Goal: Information Seeking & Learning: Check status

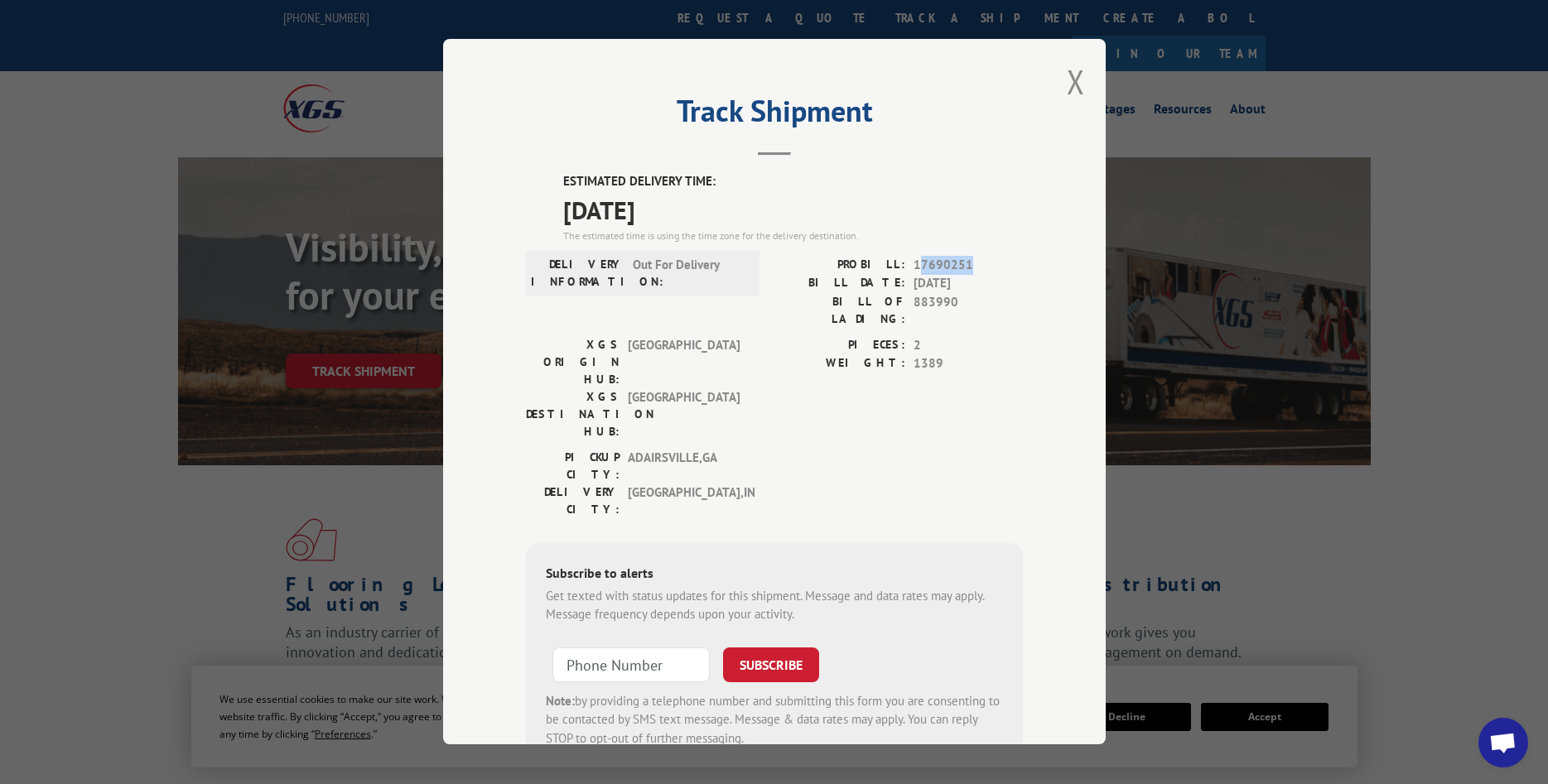
drag, startPoint x: 982, startPoint y: 263, endPoint x: 917, endPoint y: 266, distance: 65.1
click at [917, 266] on span "17690251" at bounding box center [968, 265] width 110 height 19
click at [982, 271] on span "17690251" at bounding box center [968, 265] width 110 height 19
drag, startPoint x: 991, startPoint y: 263, endPoint x: 914, endPoint y: 266, distance: 77.1
click at [914, 266] on span "17690251" at bounding box center [968, 265] width 110 height 19
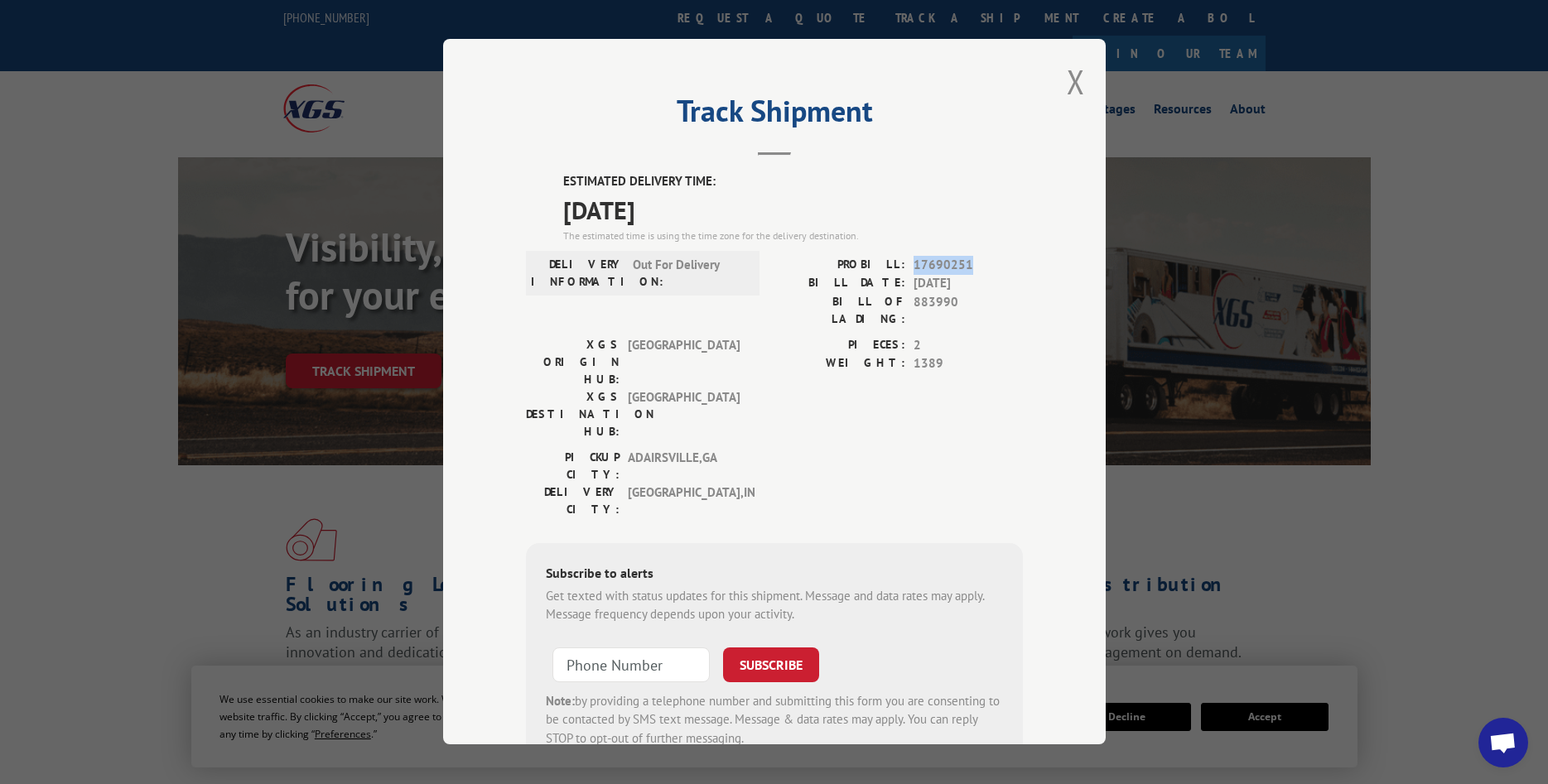
copy span "17690251"
click at [1074, 86] on button "Close modal" at bounding box center [1076, 81] width 19 height 44
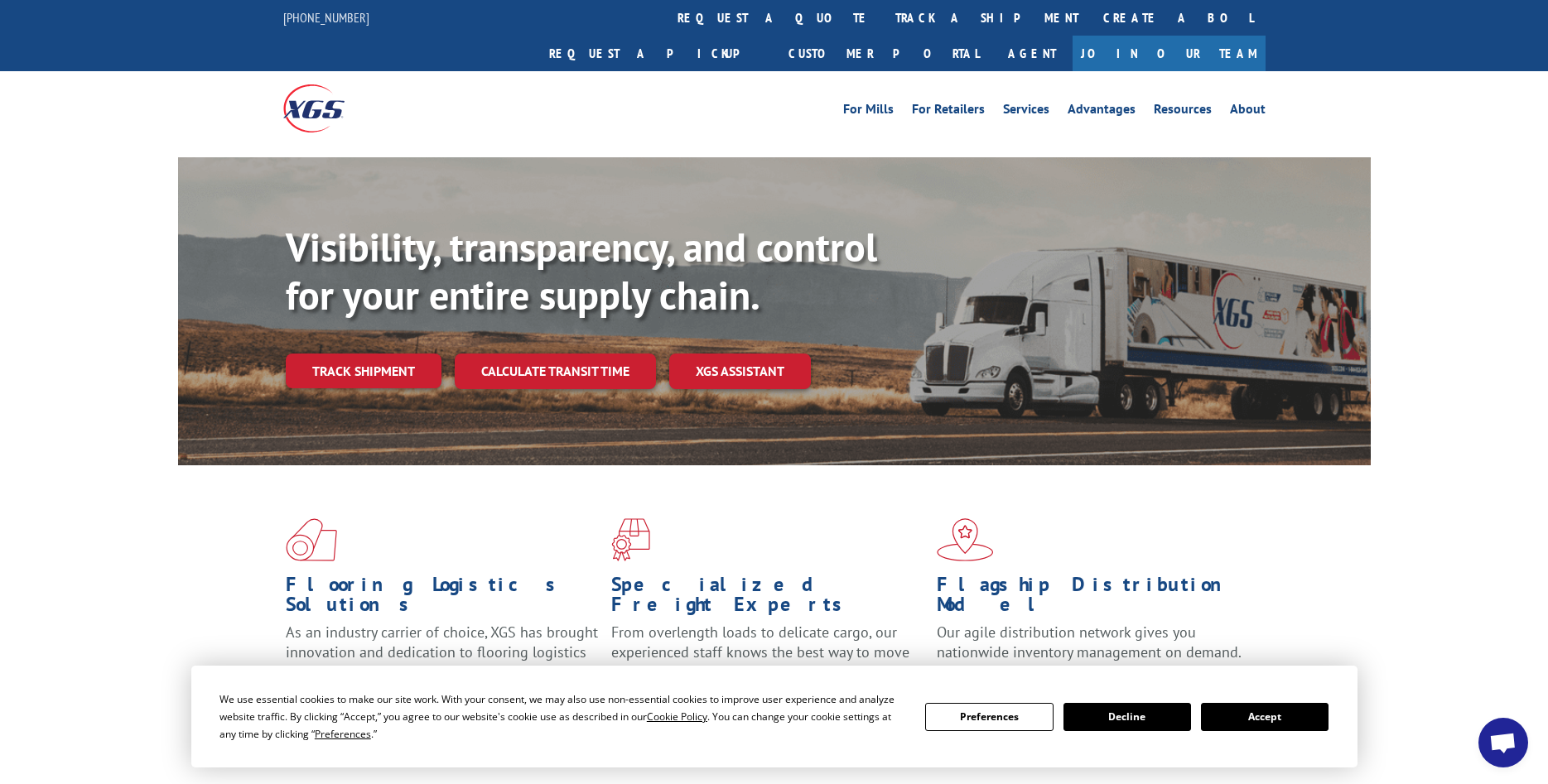
click at [402, 312] on div "Visibility, transparency, and control for your entire supply chain. Track shipm…" at bounding box center [828, 339] width 1086 height 231
click at [397, 353] on link "Track shipment" at bounding box center [363, 370] width 155 height 34
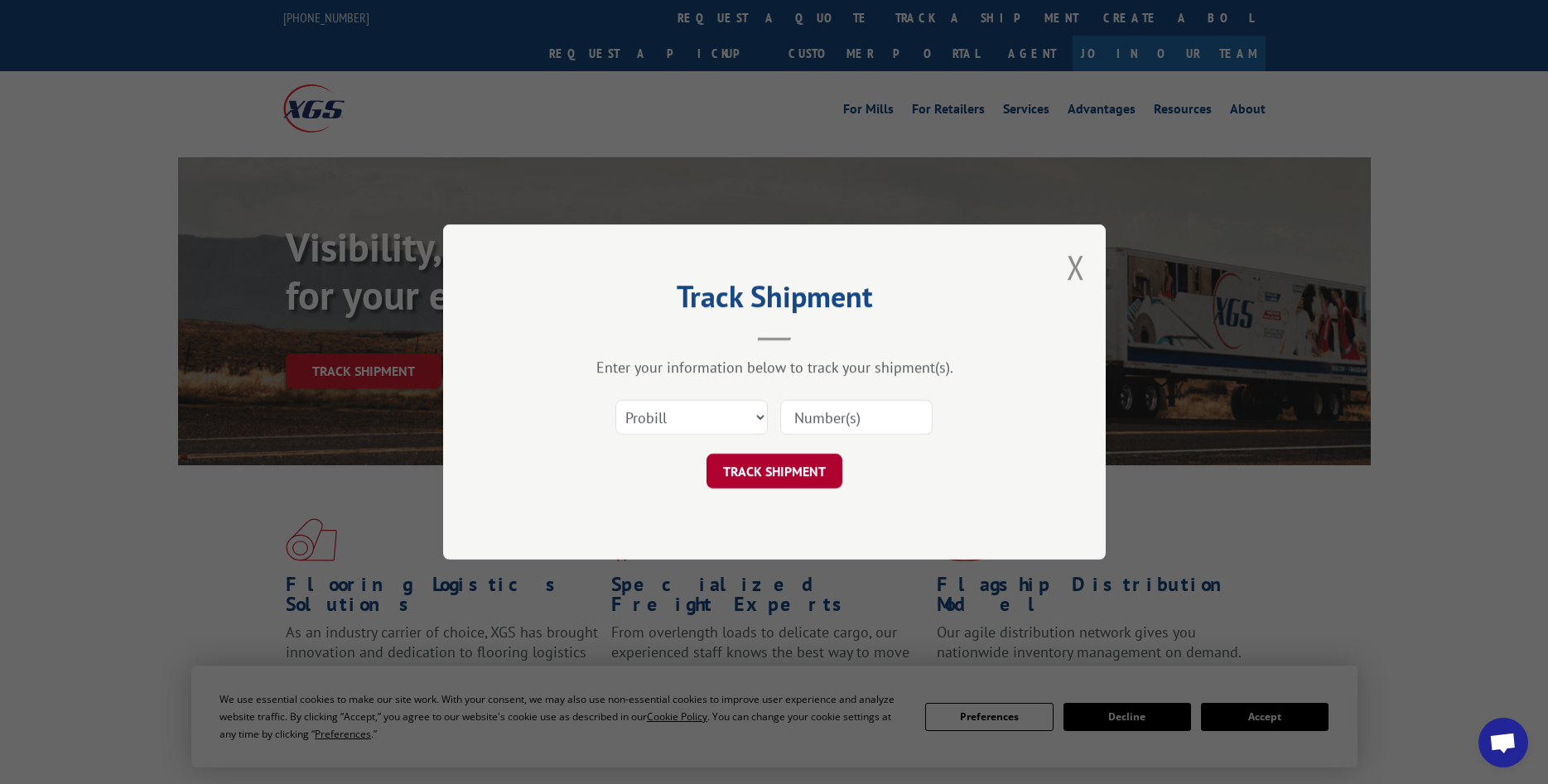
paste input "17690251"
type input "17690251"
click at [778, 476] on button "TRACK SHIPMENT" at bounding box center [775, 471] width 136 height 34
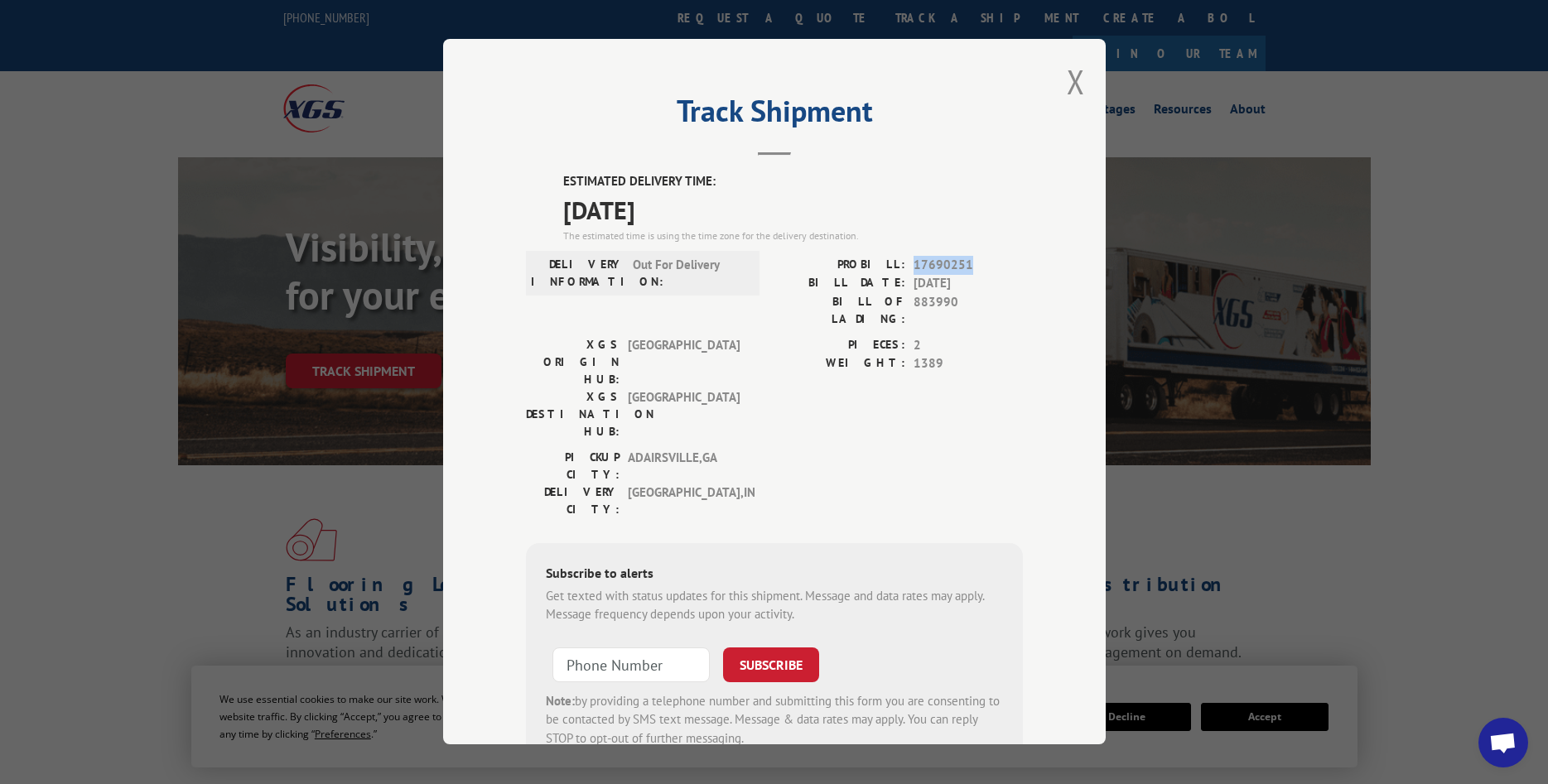
drag, startPoint x: 980, startPoint y: 261, endPoint x: 913, endPoint y: 263, distance: 67.0
click at [913, 263] on div "PROBILL: 17690251" at bounding box center [899, 265] width 248 height 19
copy span "17690251"
click at [1078, 87] on button "Close modal" at bounding box center [1076, 81] width 19 height 44
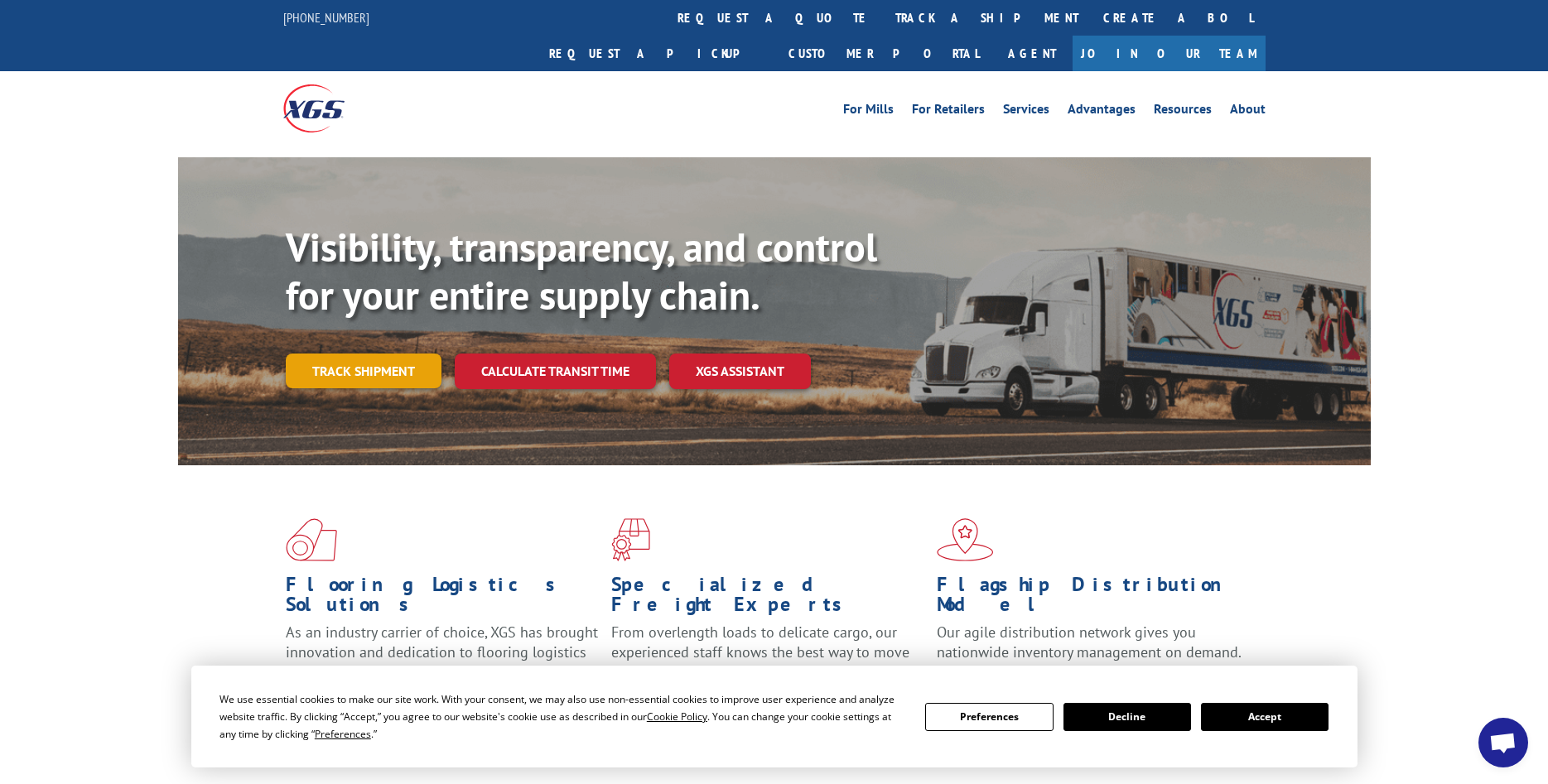
click at [396, 353] on link "Track shipment" at bounding box center [363, 370] width 155 height 34
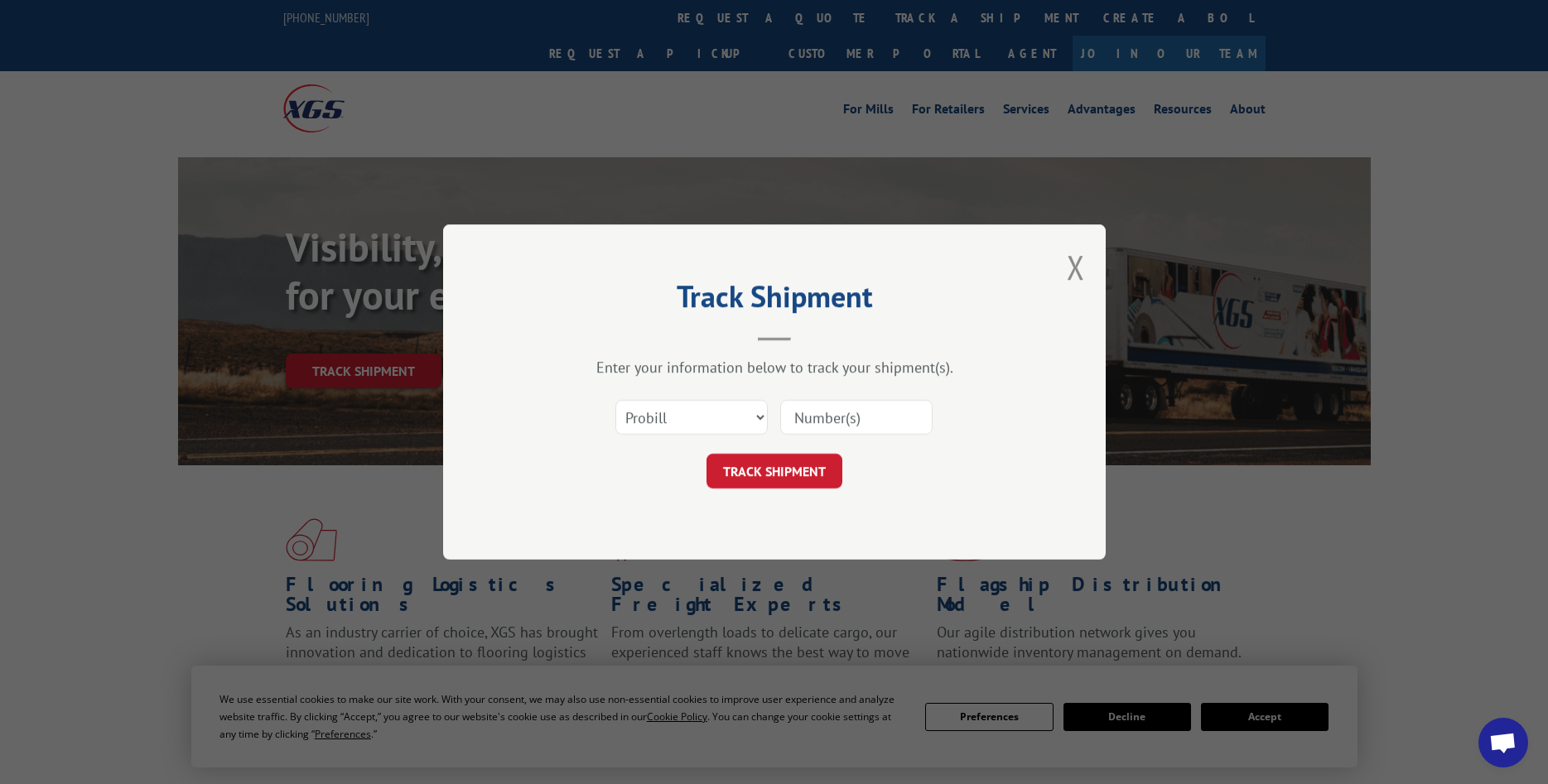
paste input "17690251"
type input "17690251"
click at [776, 475] on button "TRACK SHIPMENT" at bounding box center [775, 471] width 136 height 34
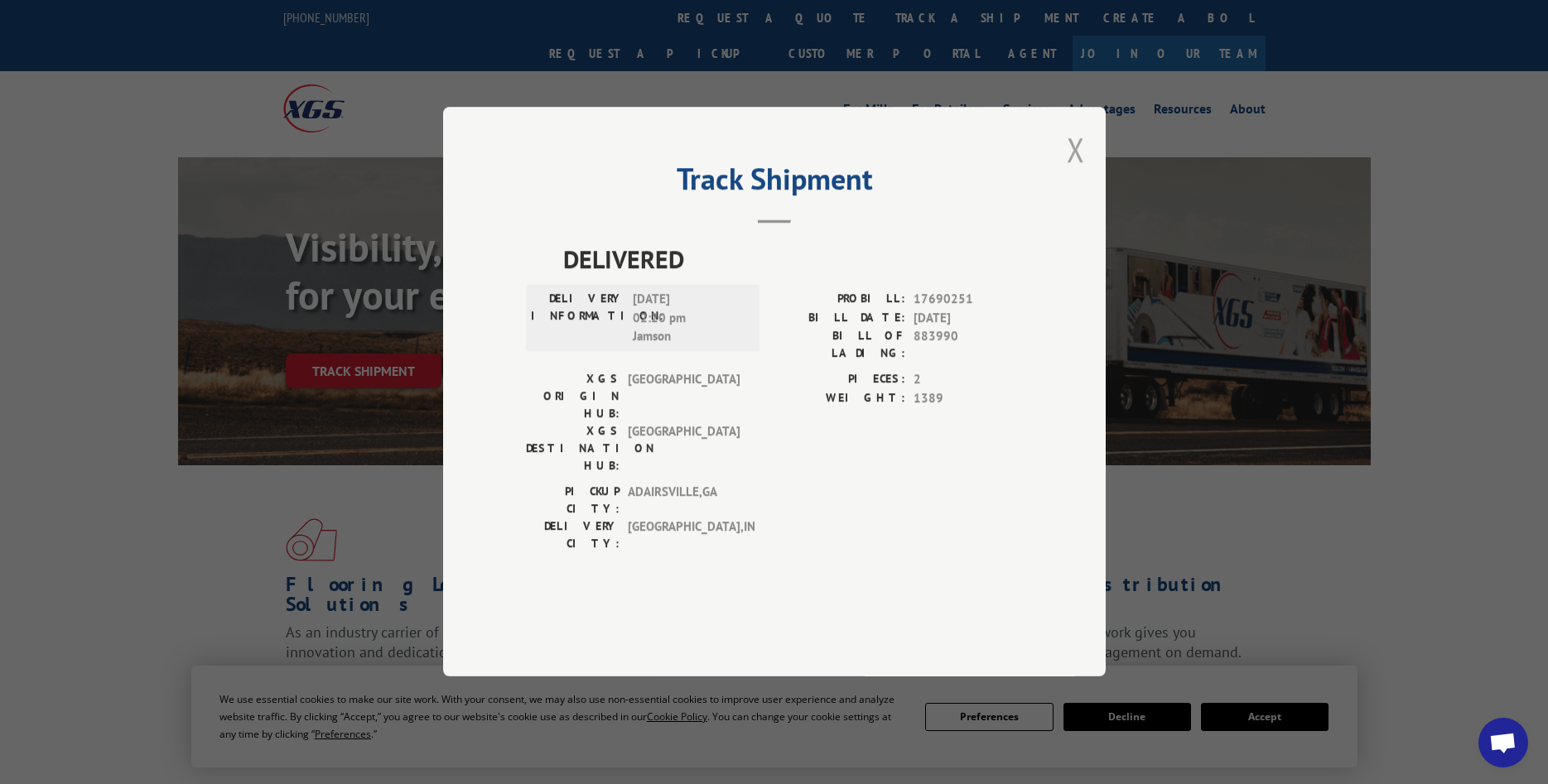
click at [1074, 171] on button "Close modal" at bounding box center [1076, 149] width 19 height 44
